Goal: Transaction & Acquisition: Purchase product/service

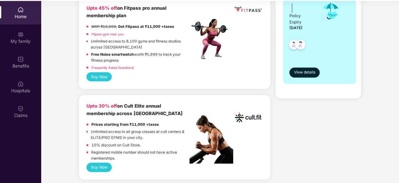
scroll to position [173, 0]
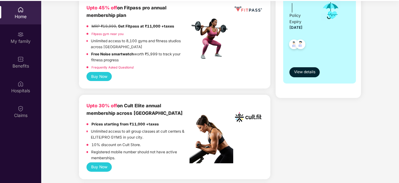
click at [103, 32] on link "Fitpass gym near you" at bounding box center [108, 34] width 32 height 4
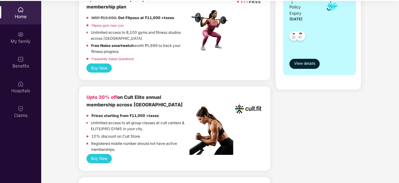
scroll to position [231, 0]
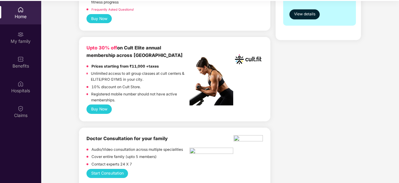
click at [102, 109] on button "Buy Now" at bounding box center [99, 108] width 25 height 9
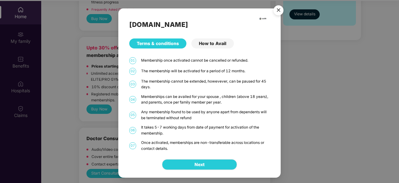
click at [219, 45] on div "How to Avail" at bounding box center [212, 43] width 42 height 10
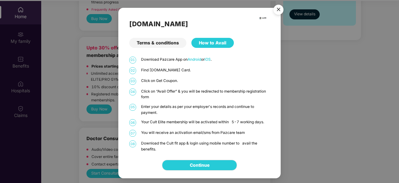
click at [276, 10] on img "Close" at bounding box center [278, 10] width 17 height 17
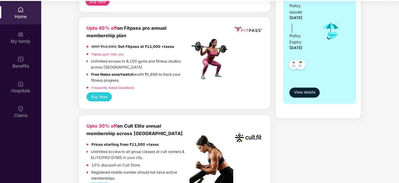
scroll to position [152, 0]
